Goal: Information Seeking & Learning: Get advice/opinions

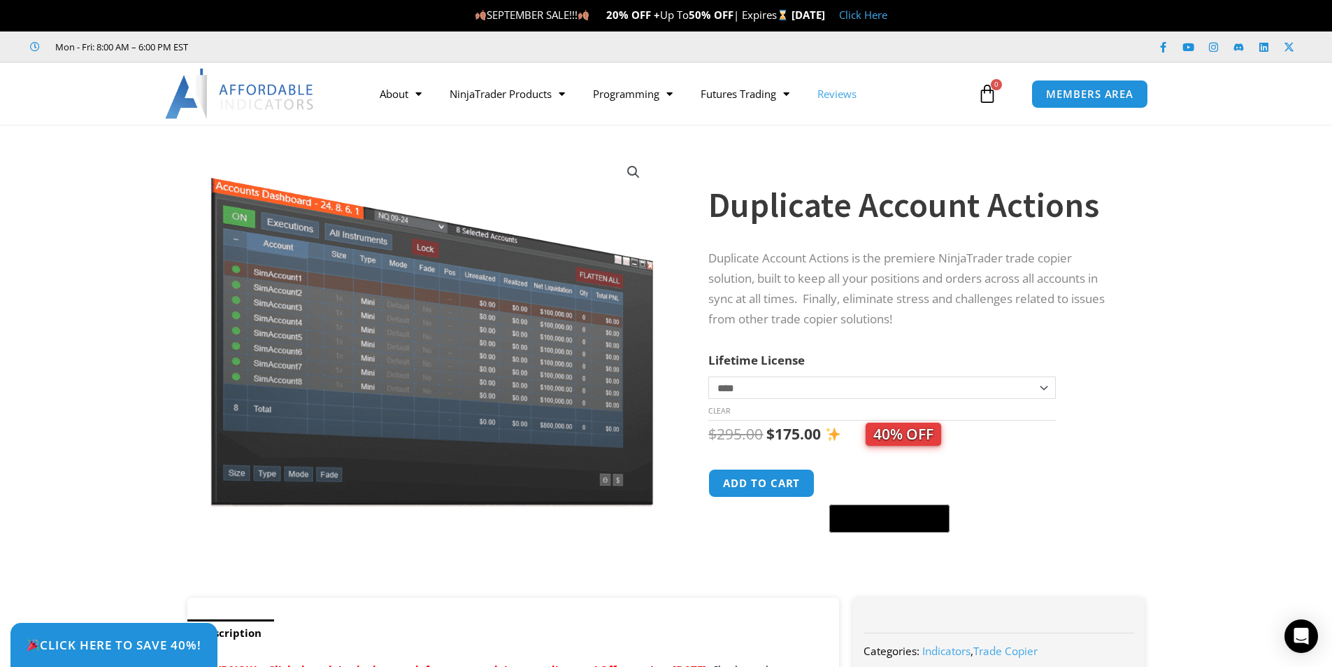
click at [832, 91] on link "Reviews" at bounding box center [837, 94] width 67 height 32
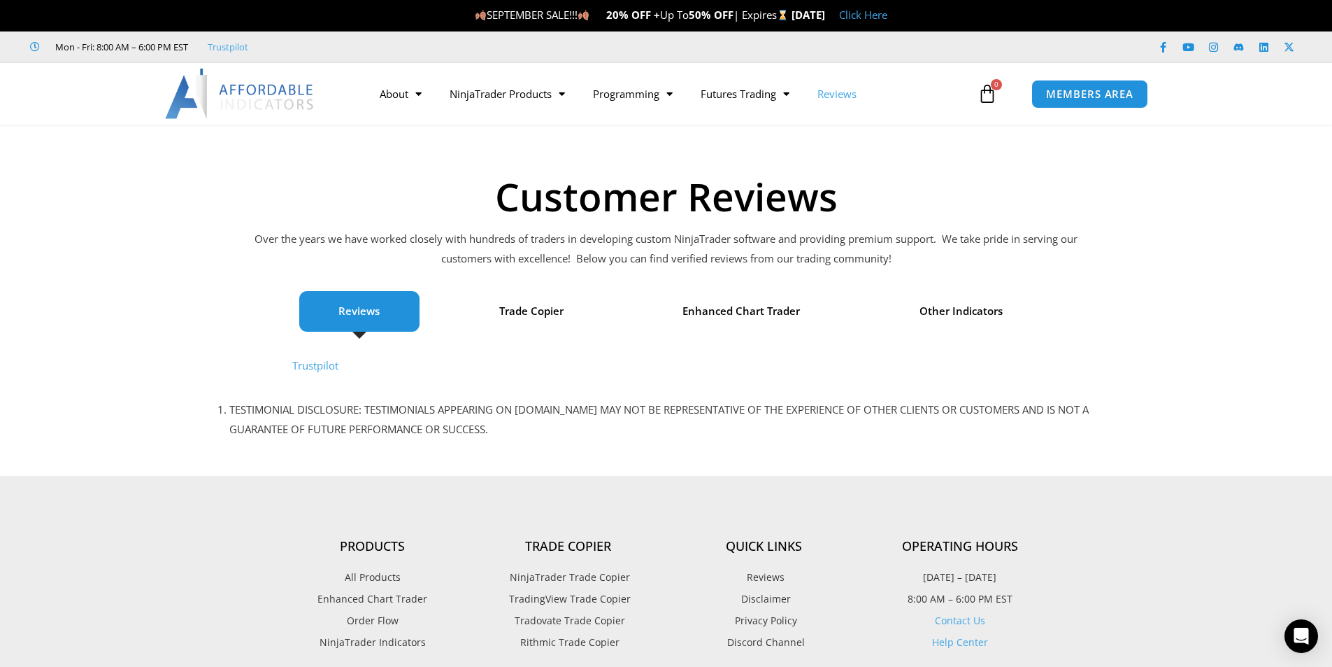
click at [315, 366] on link "Trustpilot" at bounding box center [315, 365] width 46 height 14
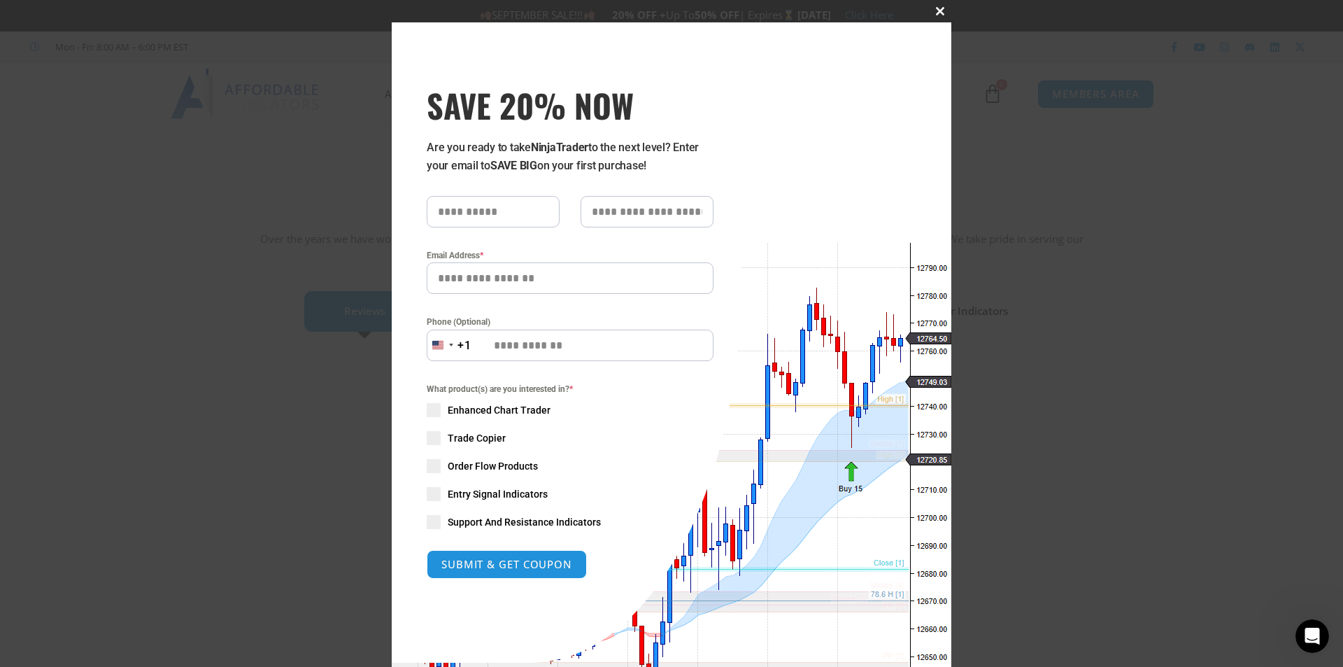
click at [934, 8] on span at bounding box center [940, 11] width 22 height 8
